Goal: Task Accomplishment & Management: Manage account settings

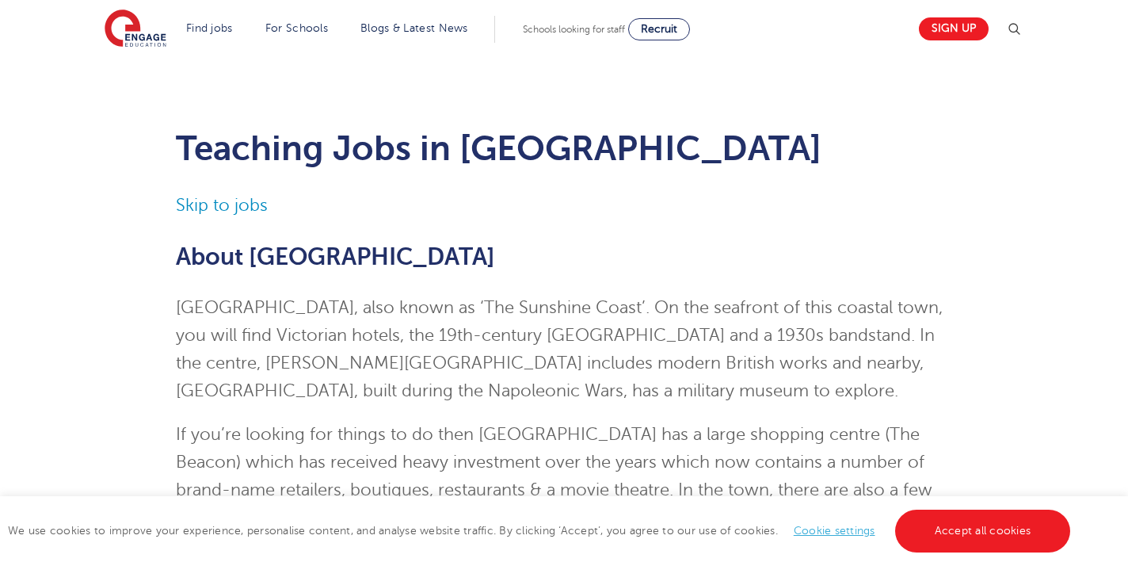
click at [836, 528] on link "Cookie settings" at bounding box center [835, 530] width 82 height 12
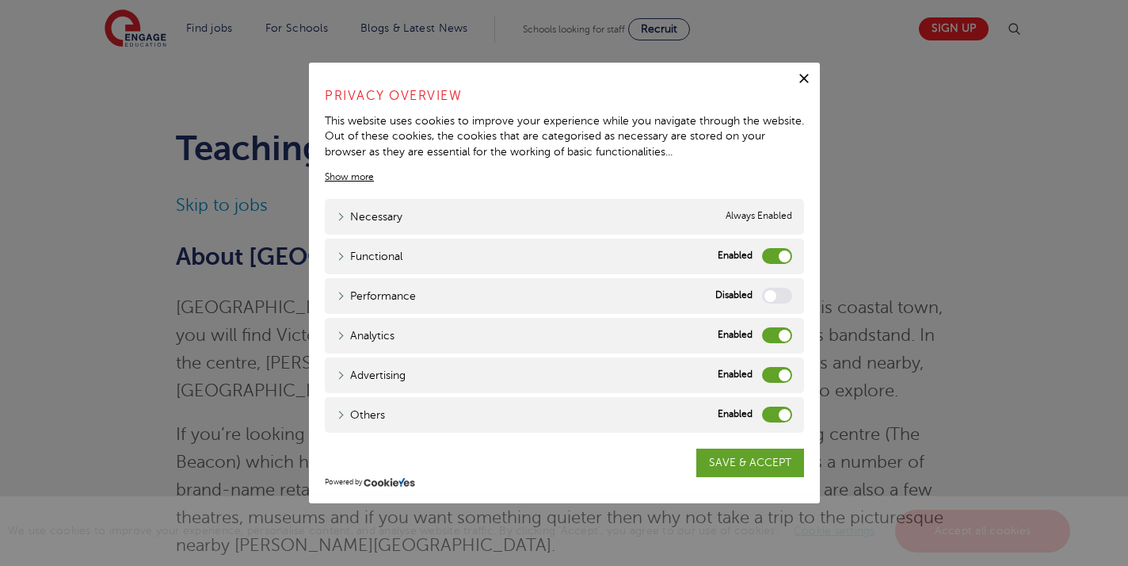
click at [779, 334] on label "Analytics" at bounding box center [777, 335] width 30 height 16
click at [0, 0] on input "Analytics" at bounding box center [0, 0] width 0 height 0
click at [780, 378] on label "Advertising" at bounding box center [777, 375] width 30 height 16
click at [0, 0] on input "Advertising" at bounding box center [0, 0] width 0 height 0
click at [780, 413] on label "Others" at bounding box center [777, 414] width 30 height 16
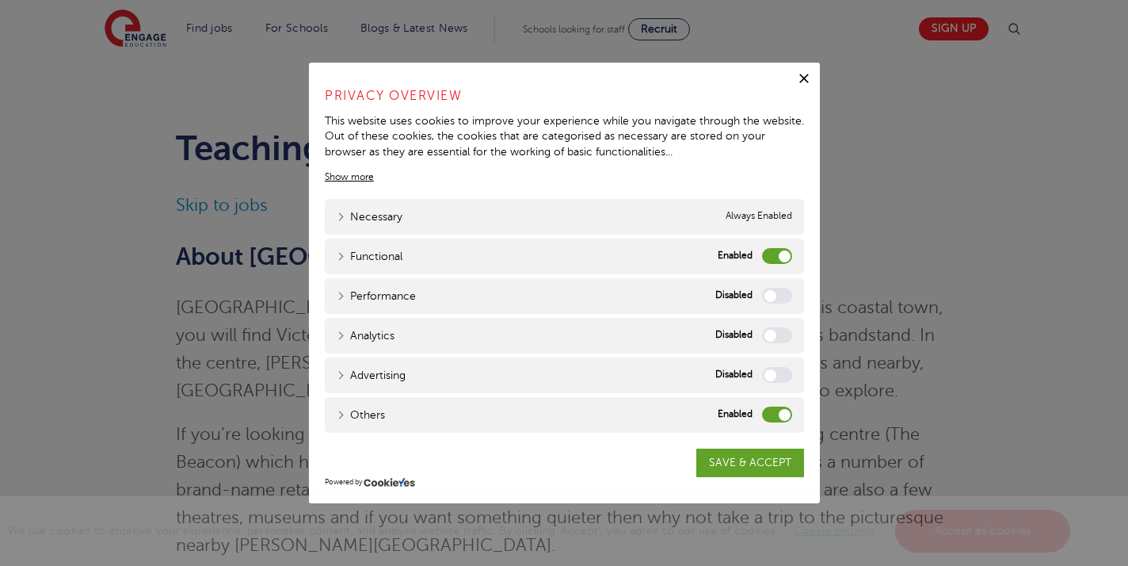
click at [0, 0] on input "Others" at bounding box center [0, 0] width 0 height 0
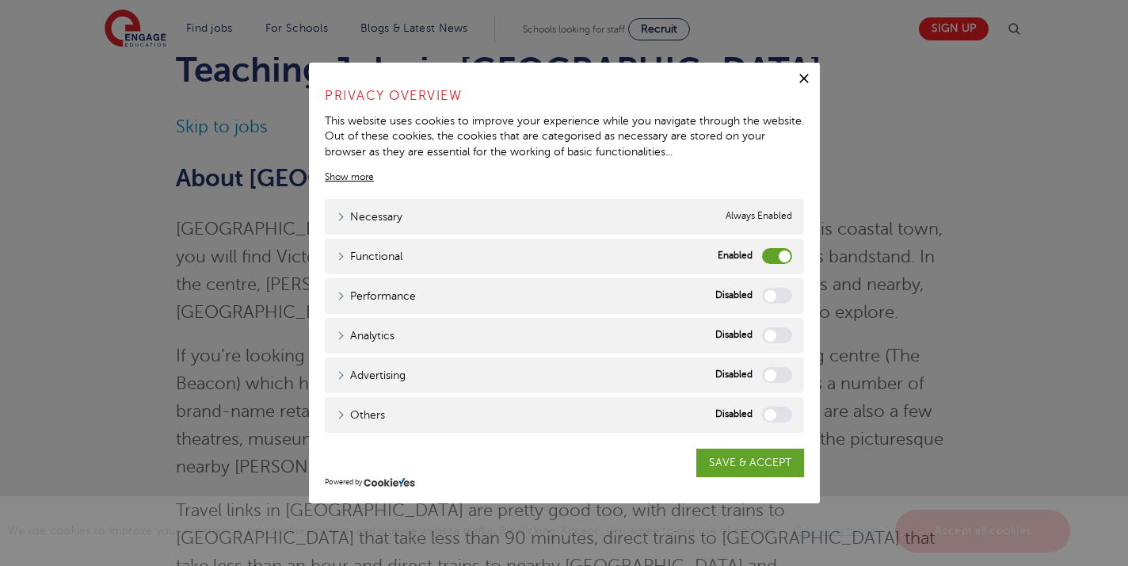
scroll to position [78, 0]
click at [774, 253] on label "Functional" at bounding box center [777, 256] width 30 height 16
click at [0, 0] on input "Functional" at bounding box center [0, 0] width 0 height 0
click at [733, 146] on div "This website uses cookies to improve your experience while you navigate through…" at bounding box center [564, 136] width 479 height 47
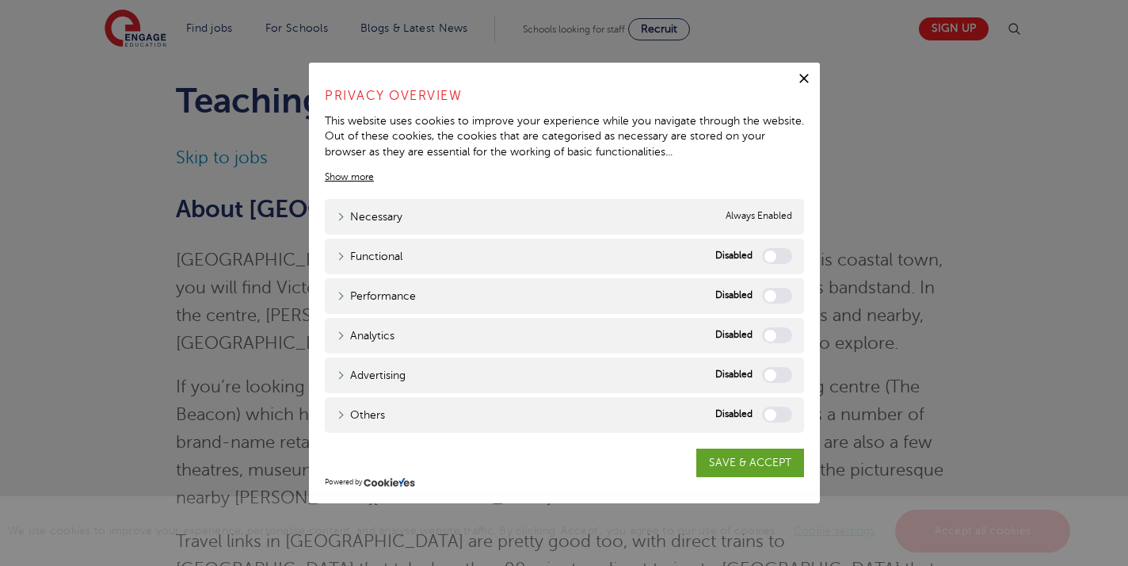
scroll to position [43, 0]
click at [779, 116] on div "This website uses cookies to improve your experience while you navigate through…" at bounding box center [564, 136] width 479 height 47
click at [354, 175] on link "Show more" at bounding box center [349, 177] width 49 height 14
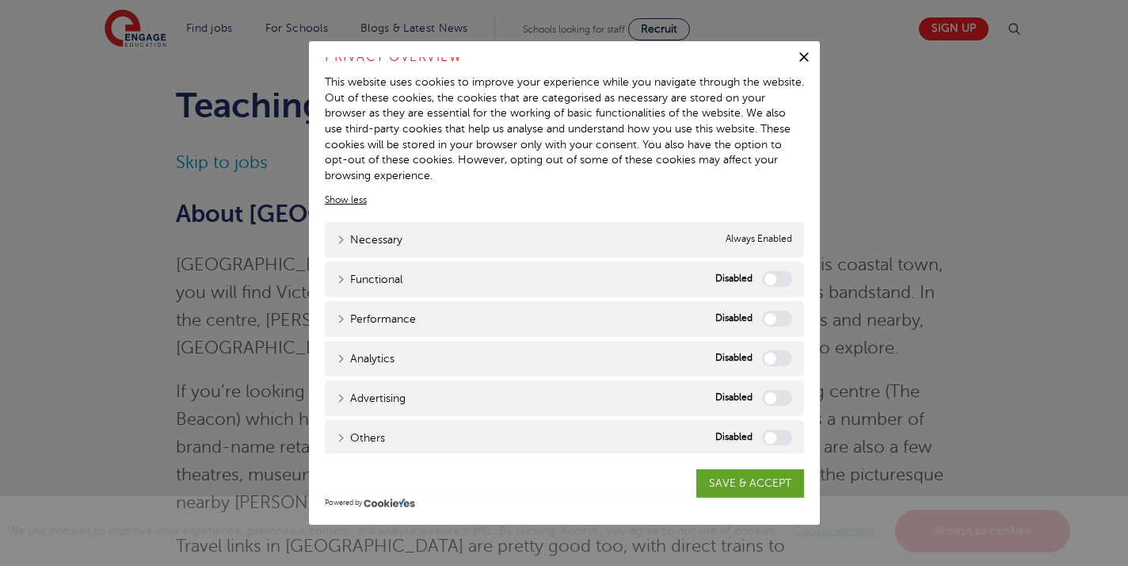
scroll to position [17, 0]
click at [798, 57] on icon "button" at bounding box center [804, 57] width 16 height 16
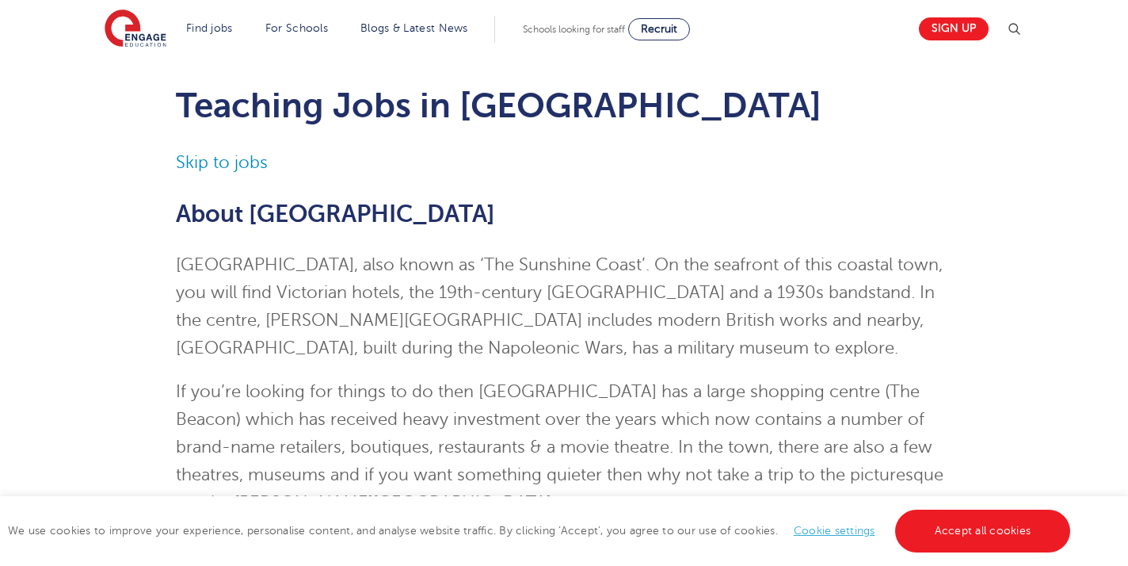
click at [835, 529] on link "Cookie settings" at bounding box center [835, 530] width 82 height 12
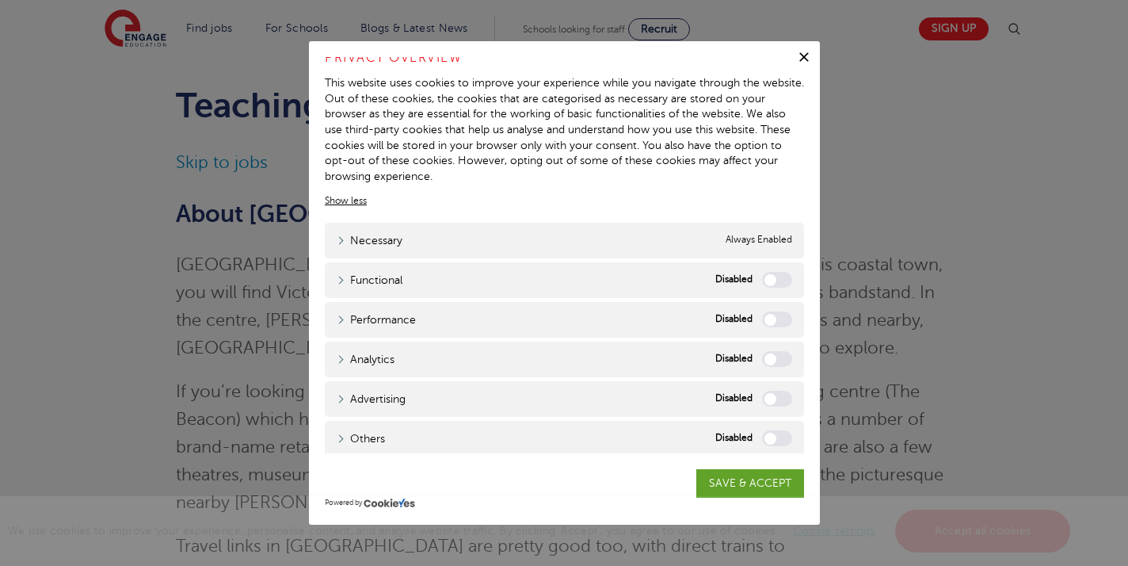
scroll to position [90, 0]
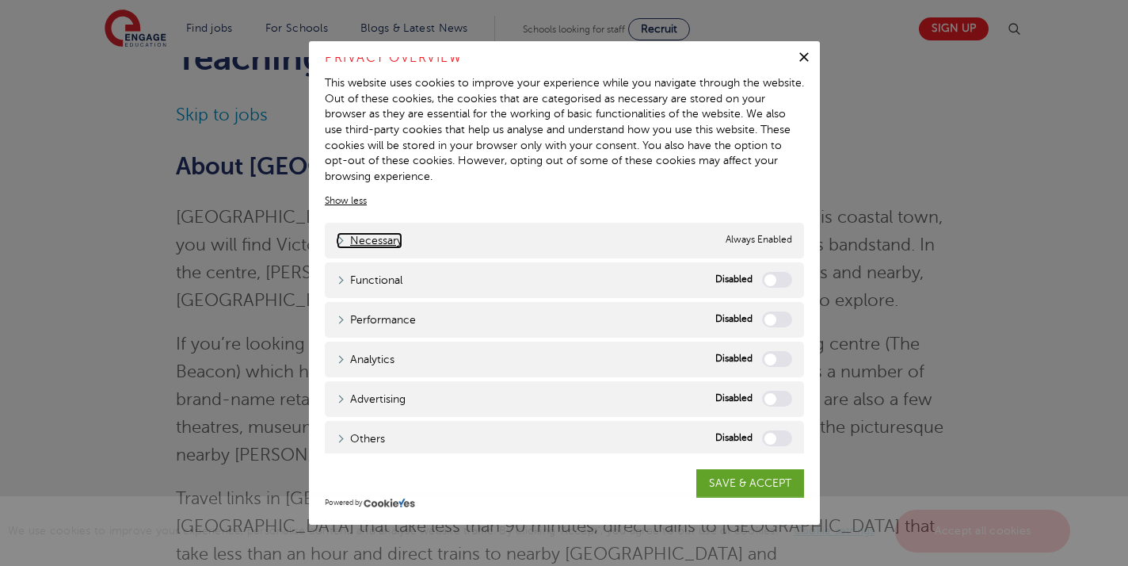
click at [368, 239] on link "Necessary" at bounding box center [370, 240] width 66 height 17
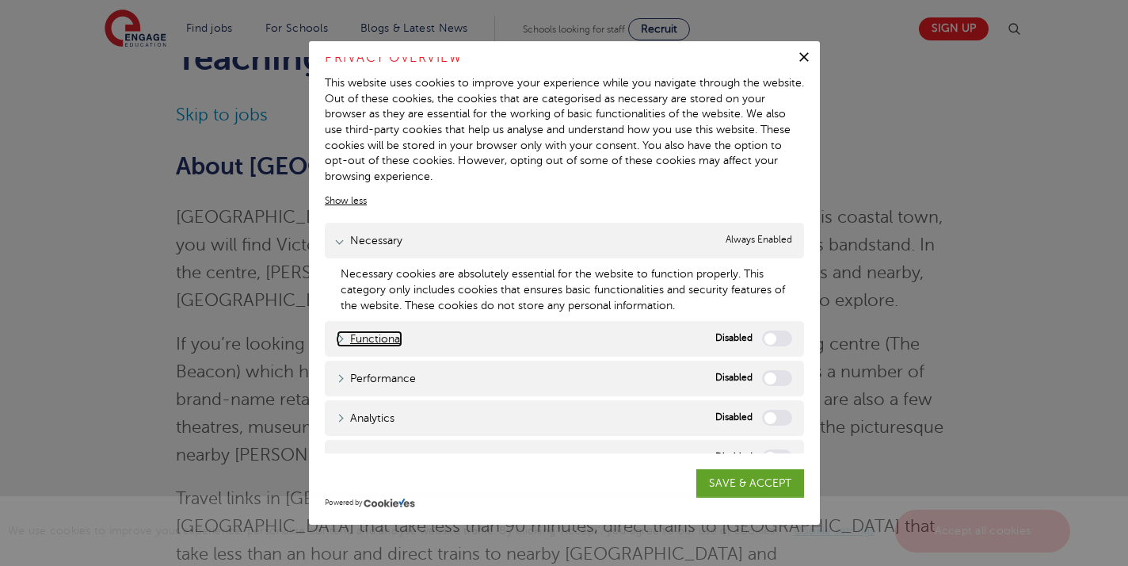
click at [340, 333] on link "Functional" at bounding box center [370, 338] width 66 height 17
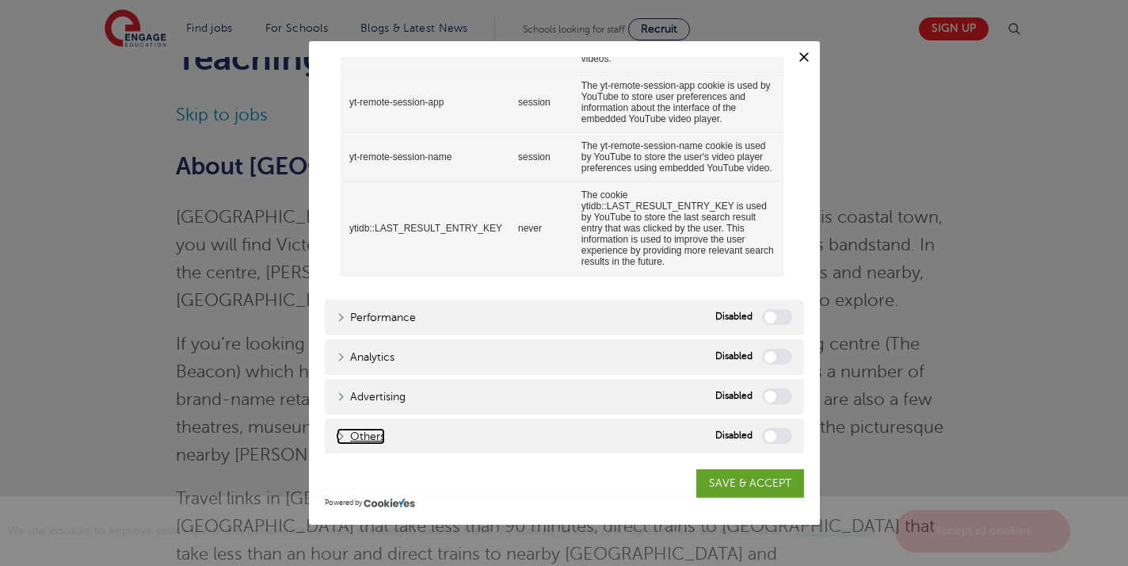
click at [343, 443] on link "Others" at bounding box center [361, 436] width 48 height 17
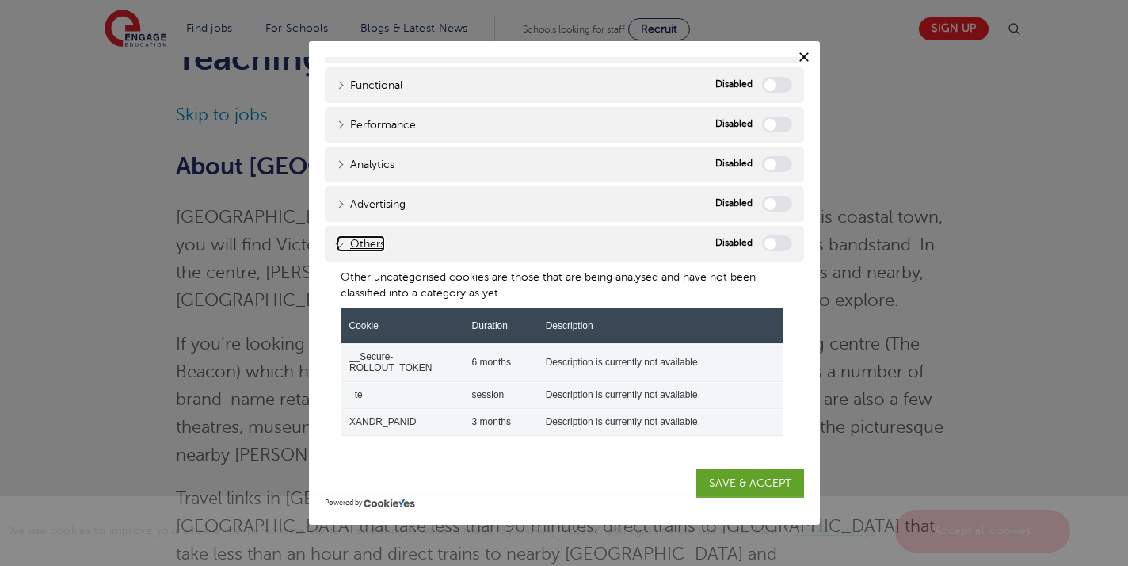
scroll to position [208, 0]
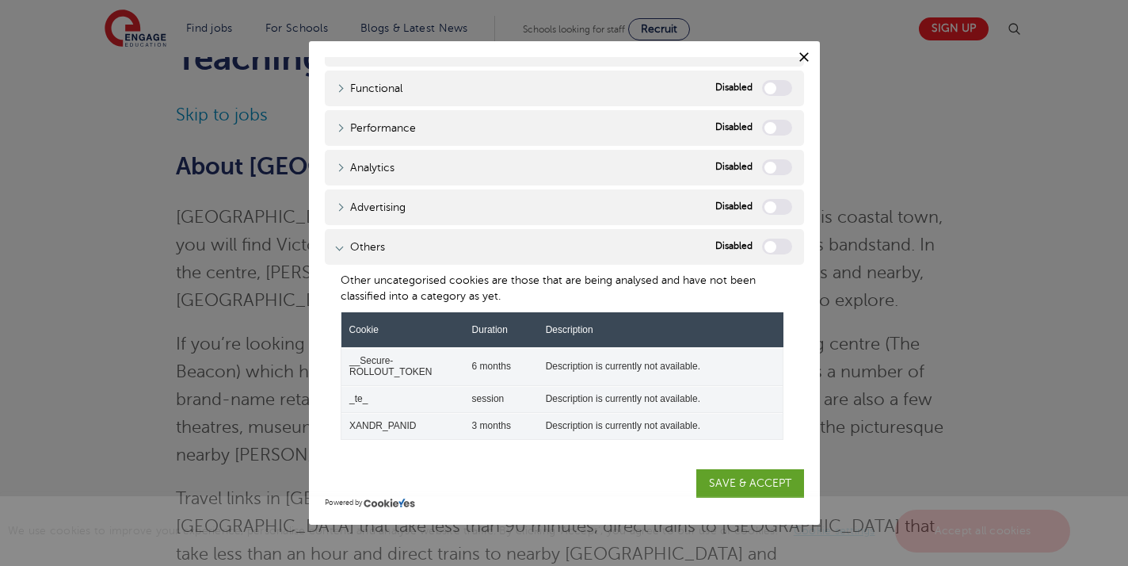
click at [360, 455] on div "SAVE & ACCEPT" at bounding box center [564, 475] width 479 height 44
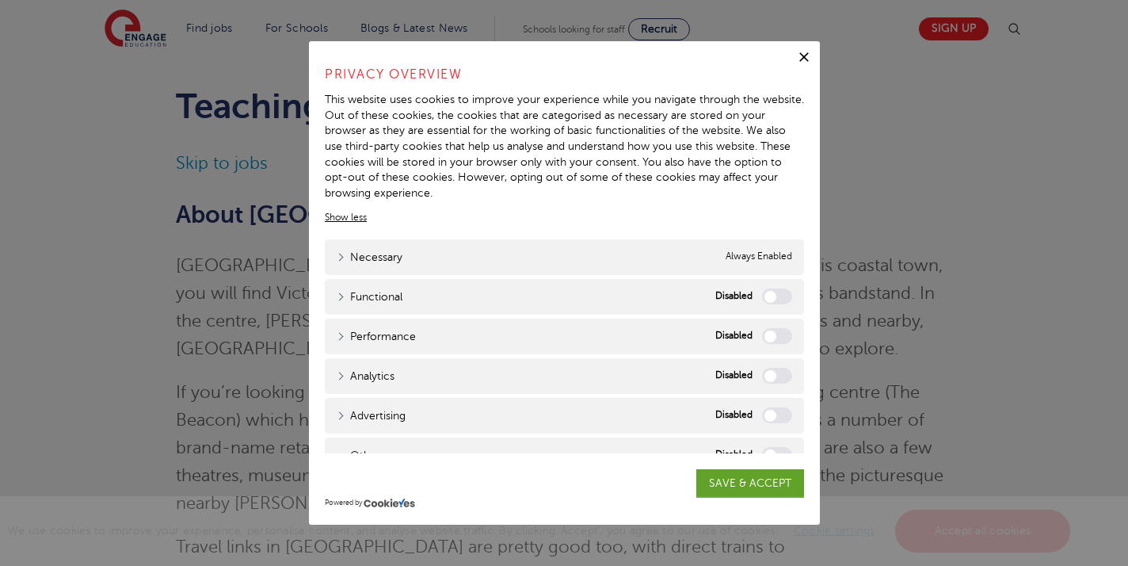
scroll to position [41, 0]
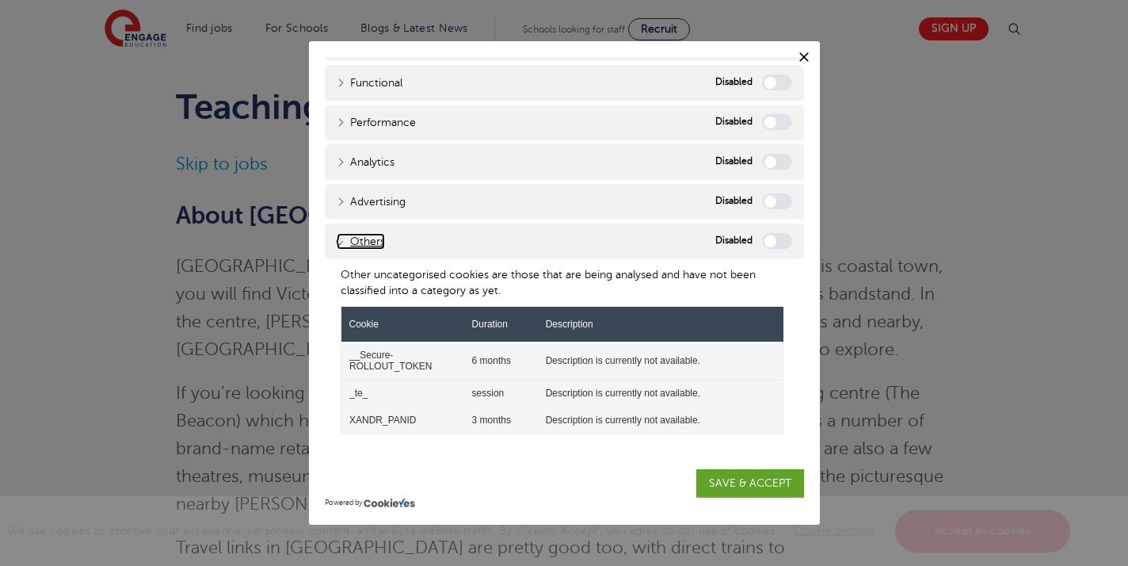
click at [339, 239] on link "Others" at bounding box center [361, 241] width 48 height 17
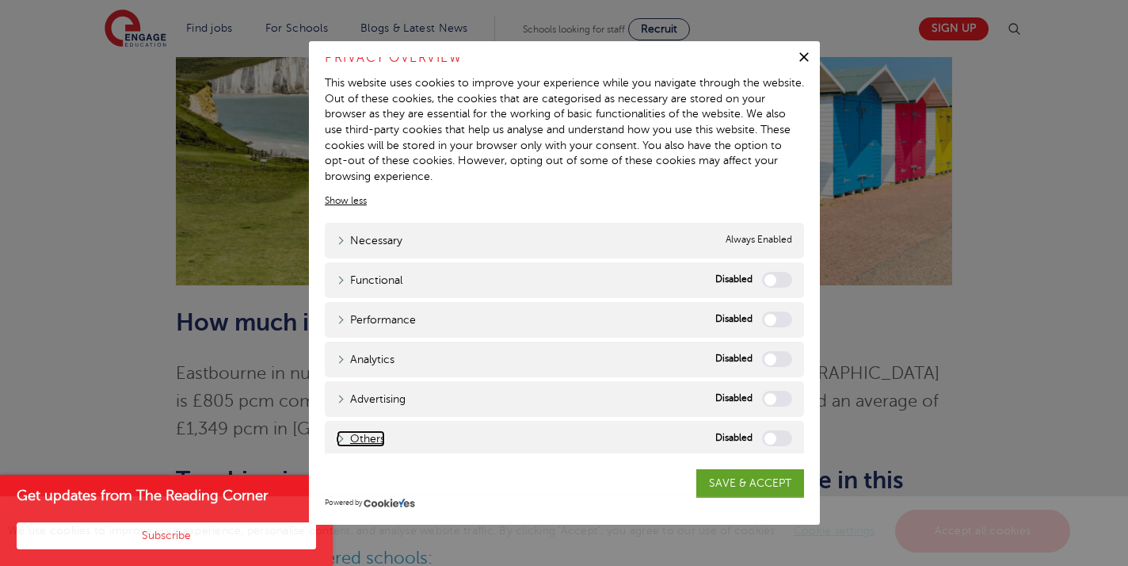
scroll to position [741, 0]
